Goal: Task Accomplishment & Management: Manage account settings

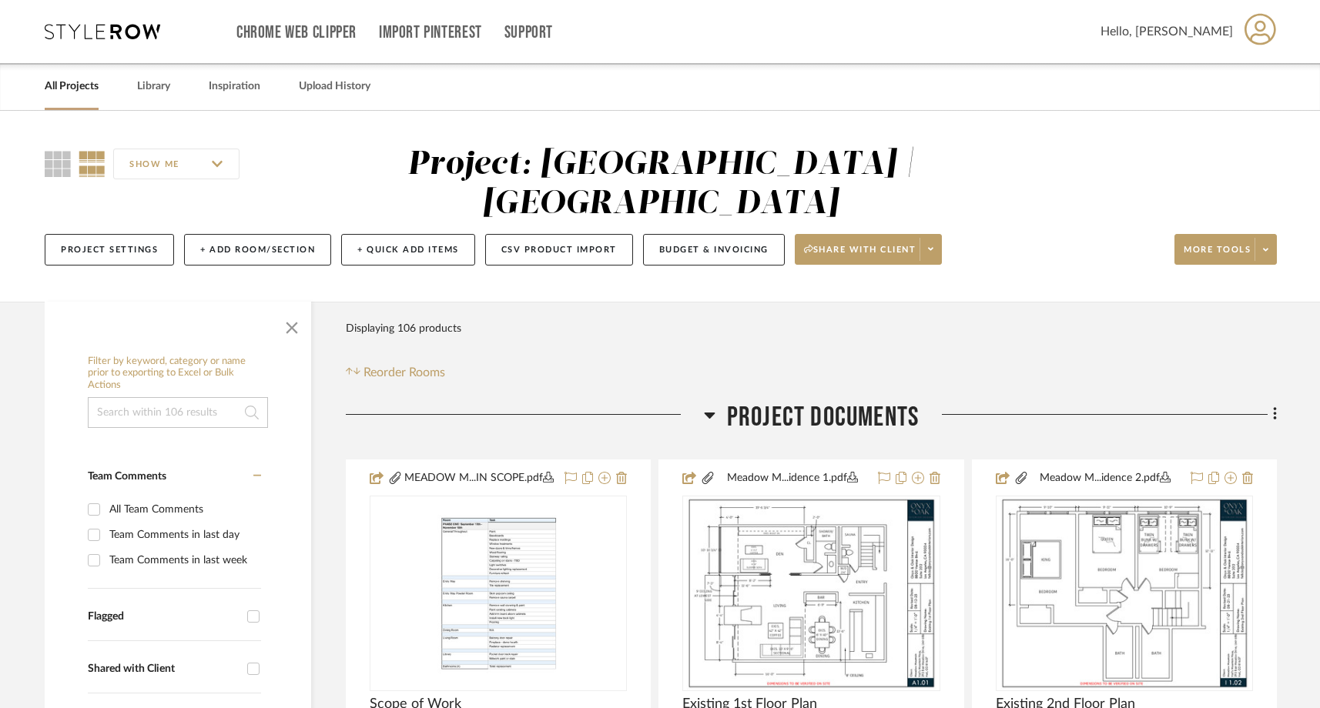
click at [75, 79] on link "All Projects" at bounding box center [72, 86] width 54 height 21
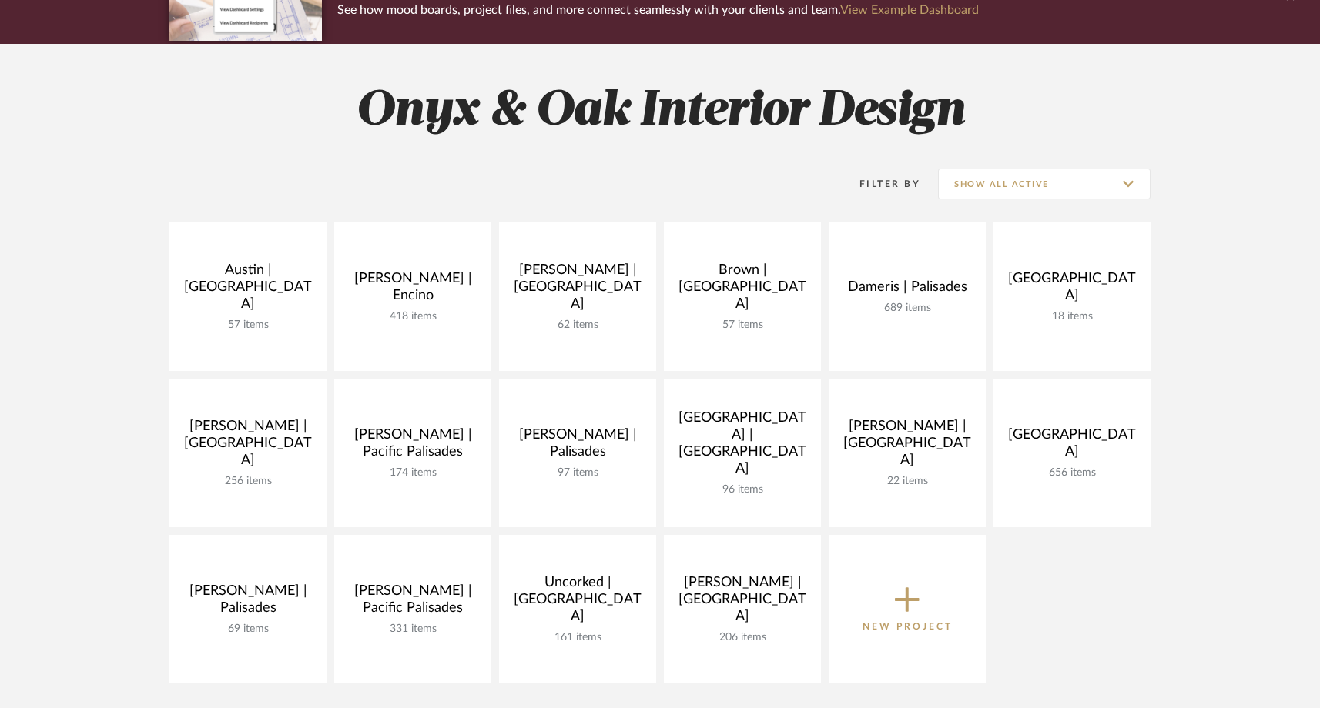
scroll to position [165, 0]
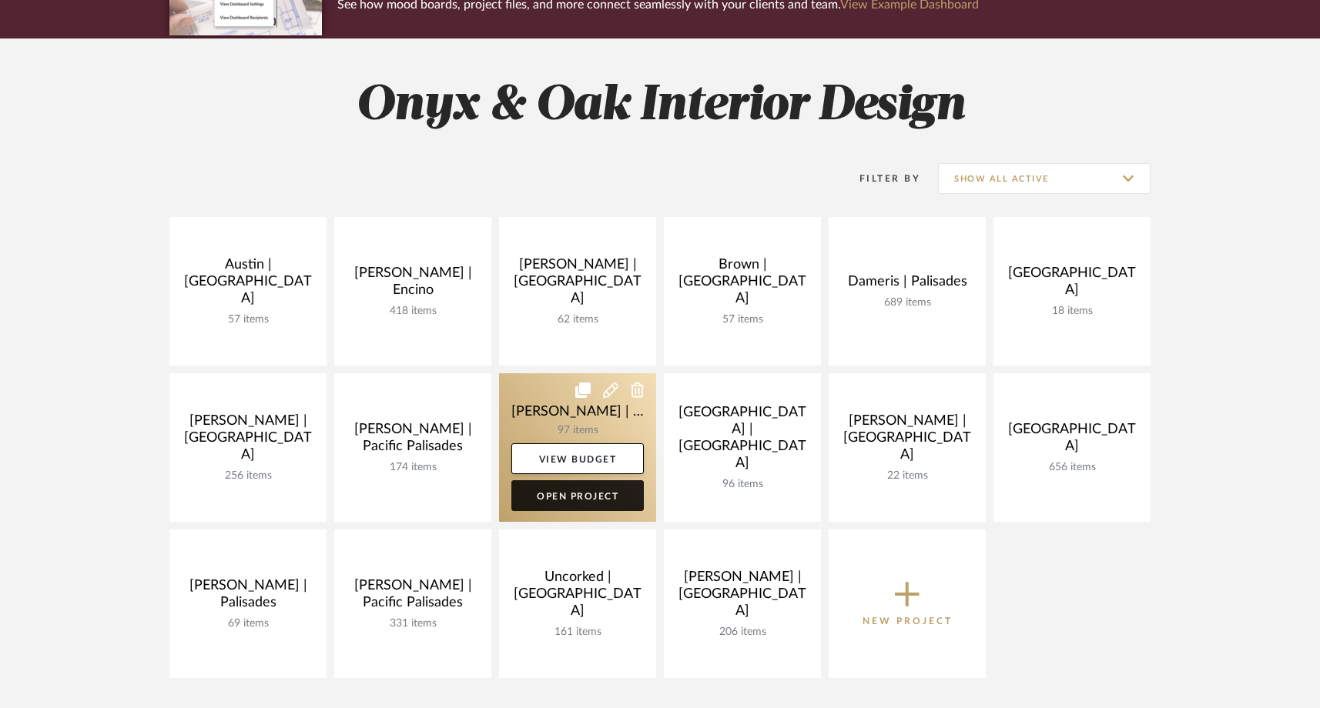
click at [568, 498] on link "Open Project" at bounding box center [577, 495] width 132 height 31
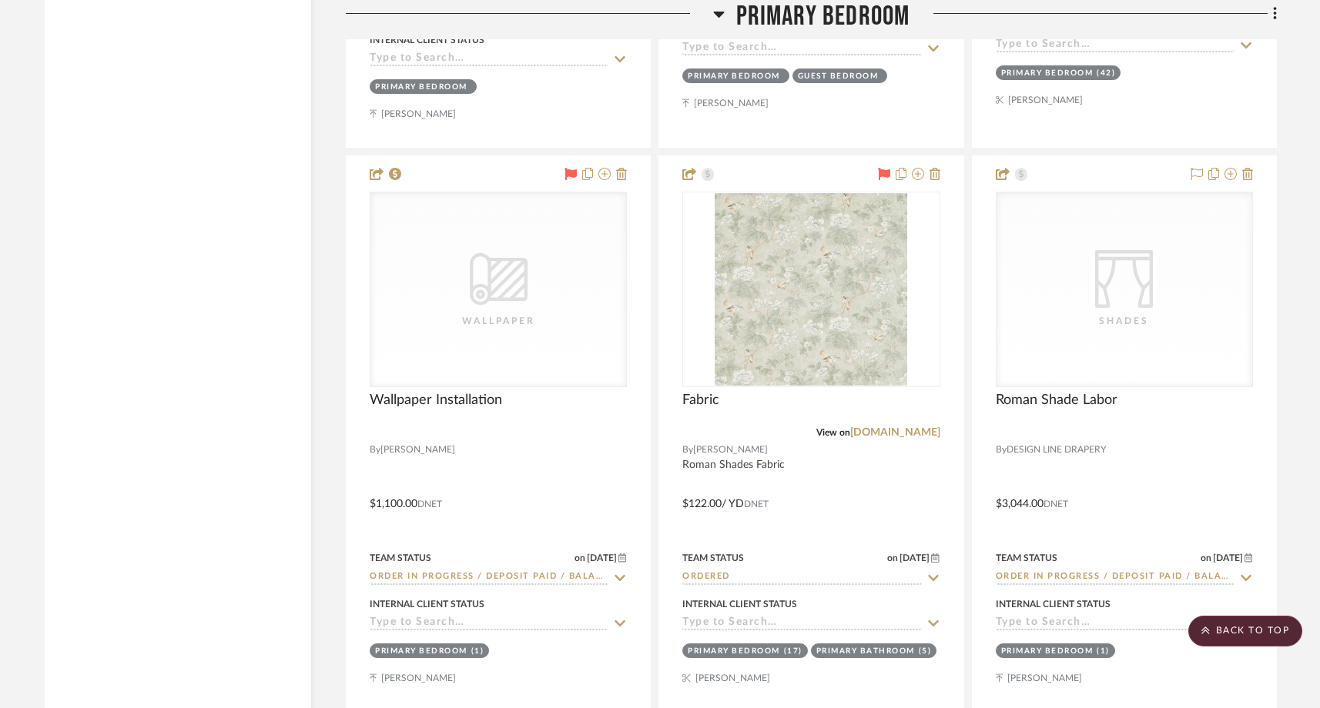
scroll to position [6339, 0]
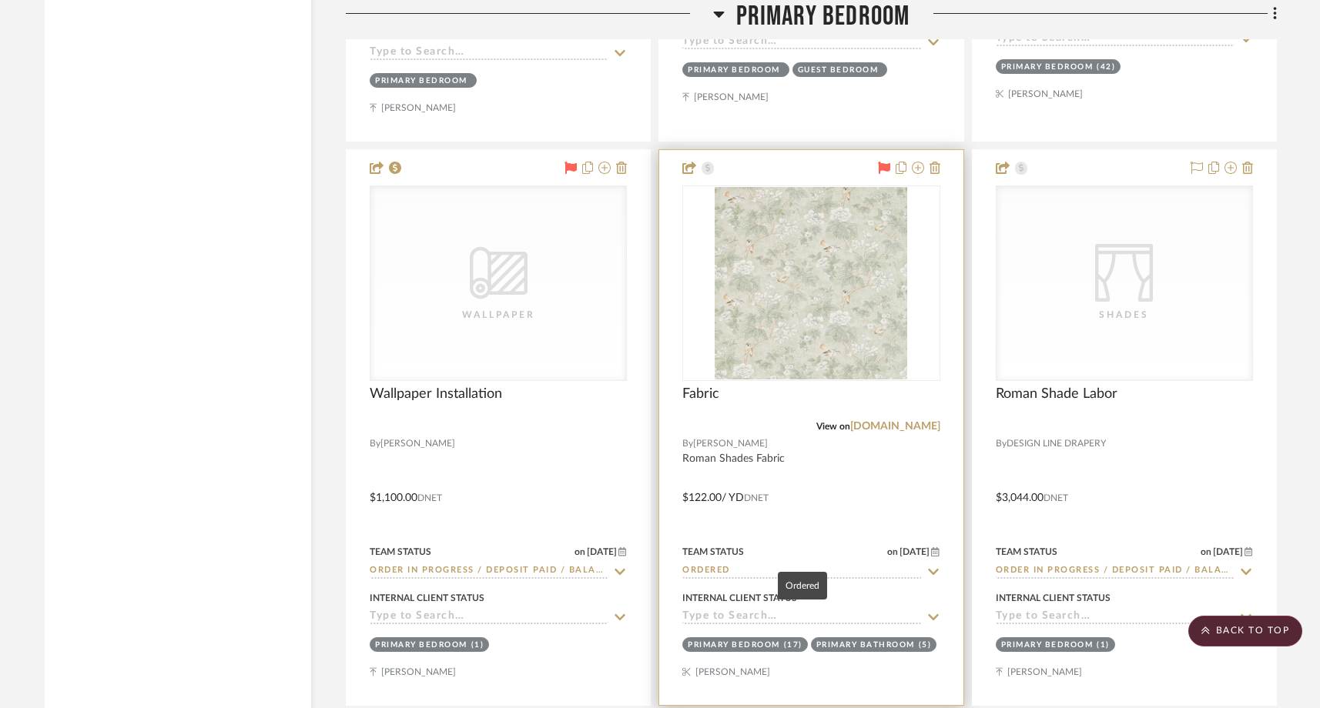
click at [738, 564] on input "Ordered" at bounding box center [801, 571] width 239 height 15
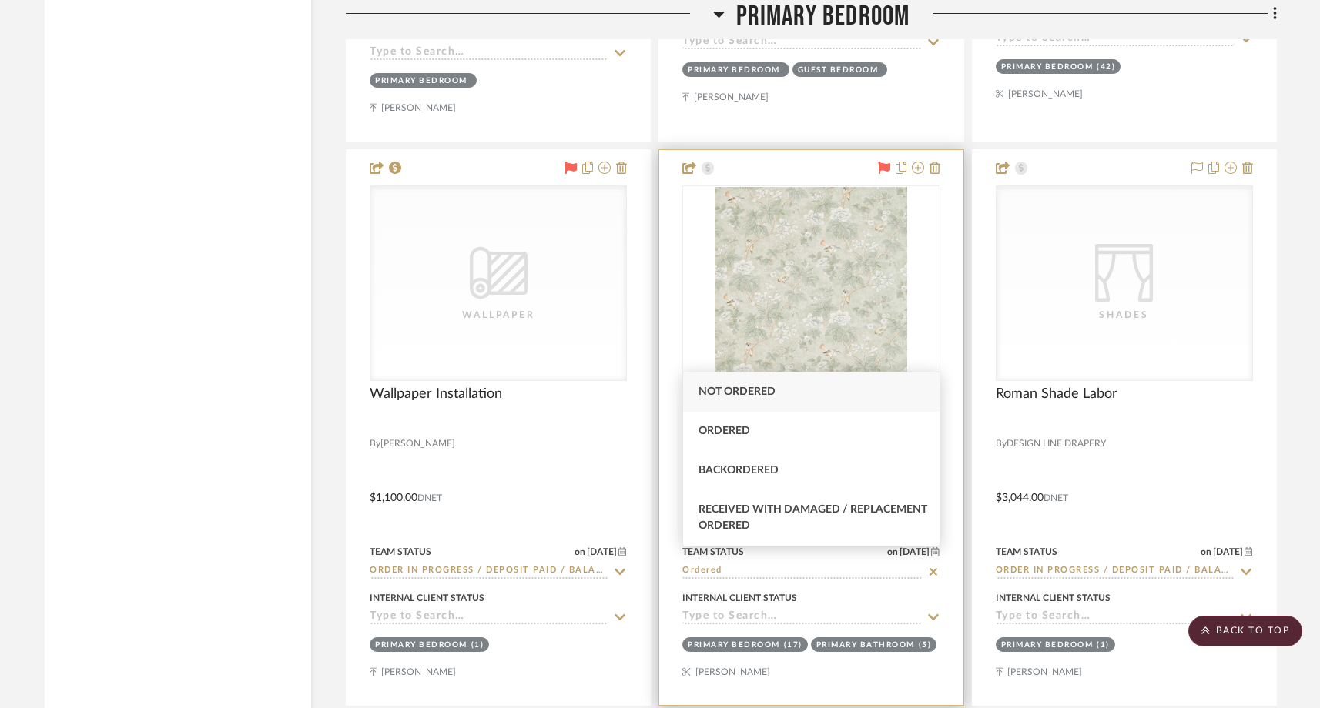
click at [886, 162] on icon at bounding box center [884, 168] width 12 height 12
type input "O"
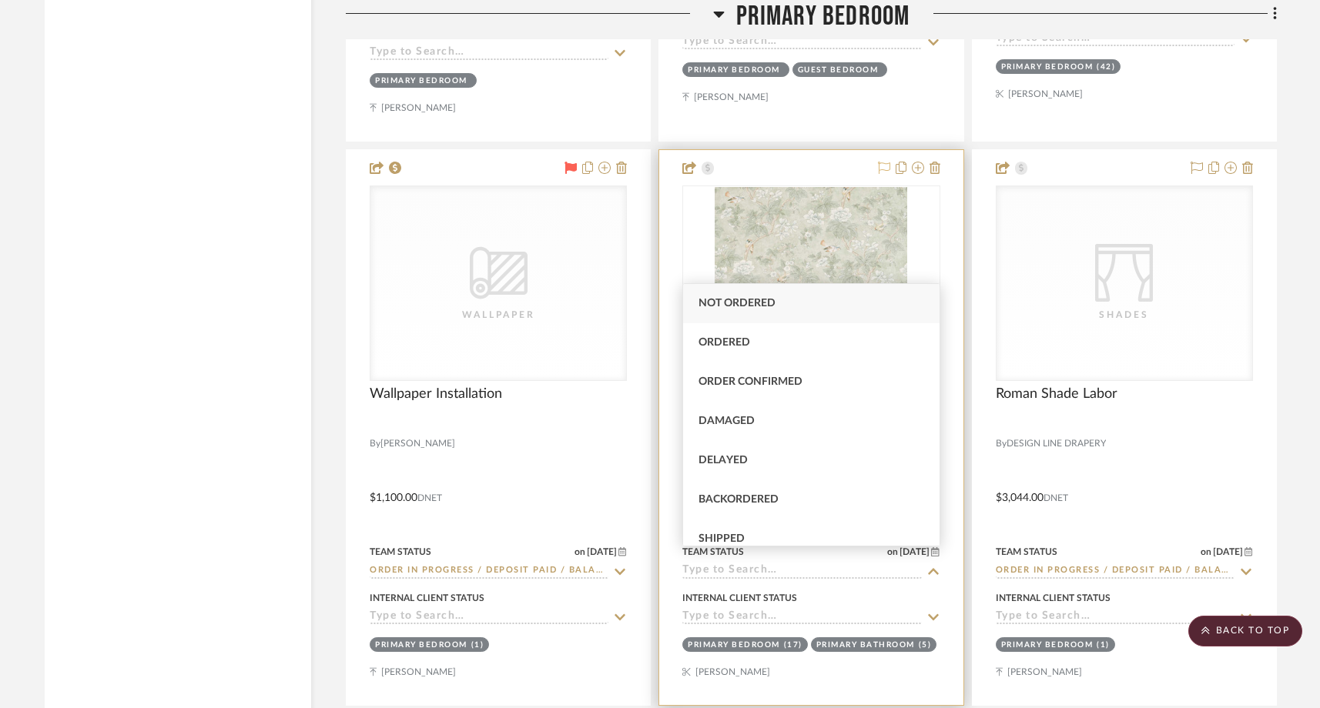
click at [706, 611] on input at bounding box center [801, 618] width 239 height 15
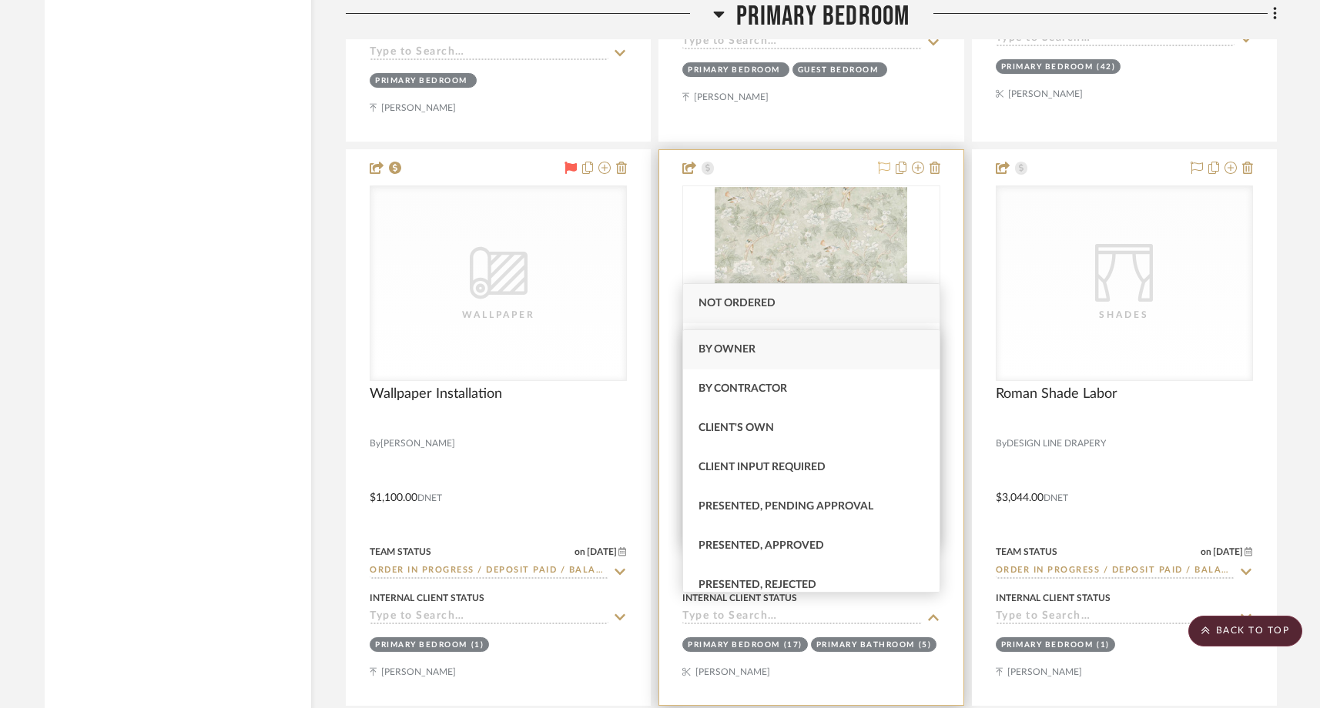
type input "[DATE]"
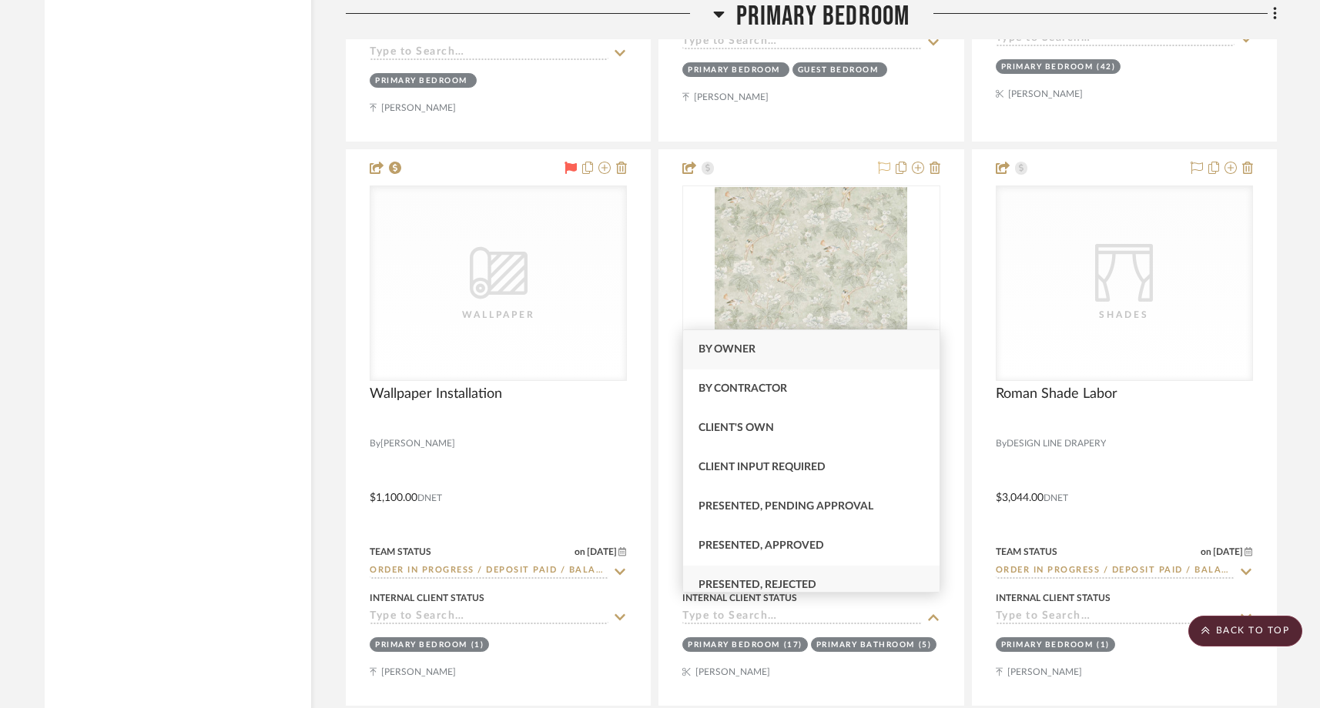
click at [736, 576] on div "Presented, Rejected" at bounding box center [811, 585] width 256 height 39
type input "[DATE]"
type input "Presented, Rejected"
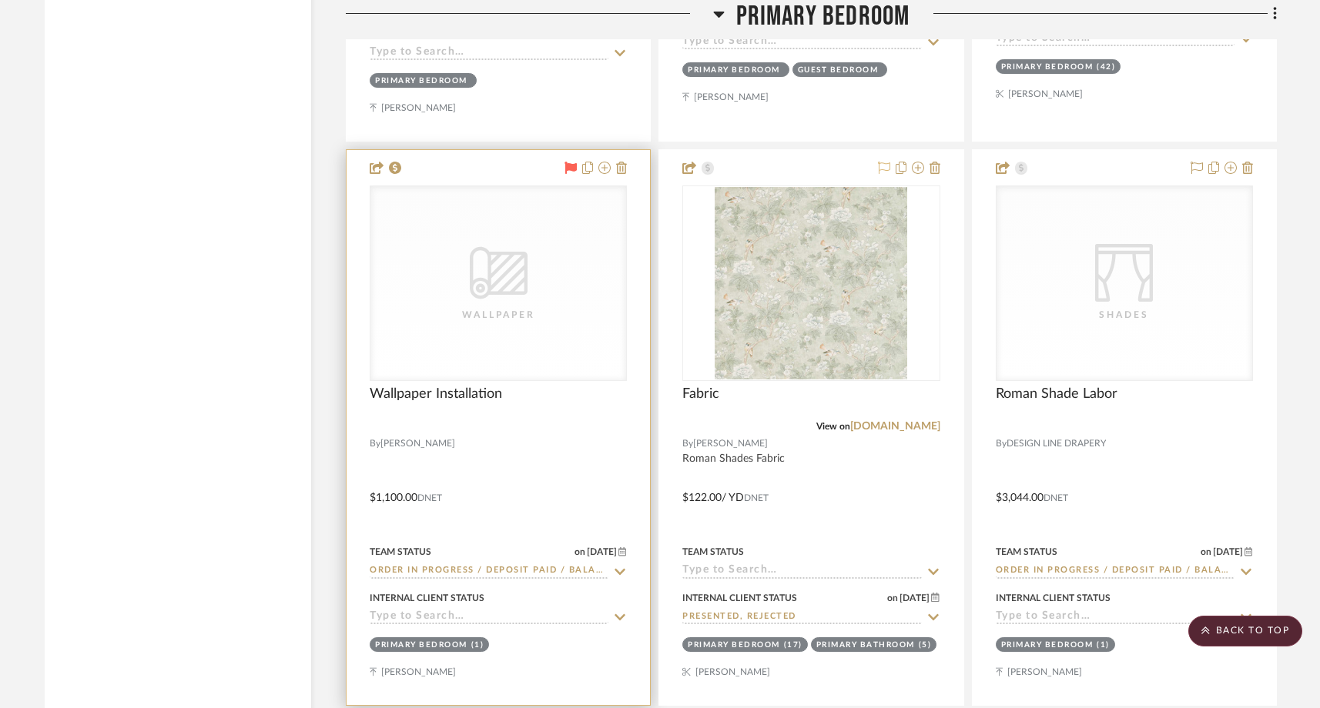
click at [567, 162] on icon at bounding box center [571, 168] width 12 height 12
